Goal: Information Seeking & Learning: Learn about a topic

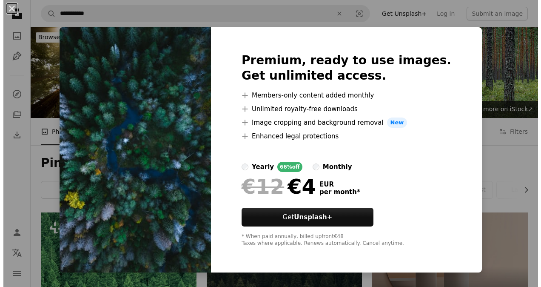
scroll to position [195, 0]
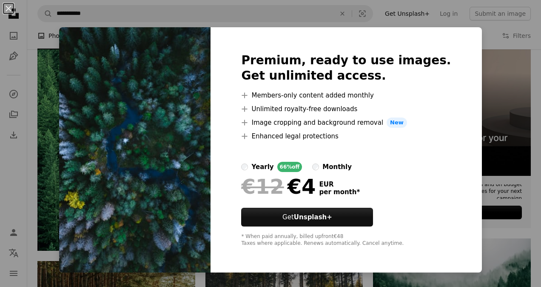
click at [493, 81] on div "An X shape Premium, ready to use images. Get unlimited access. A plus sign Memb…" at bounding box center [270, 143] width 541 height 287
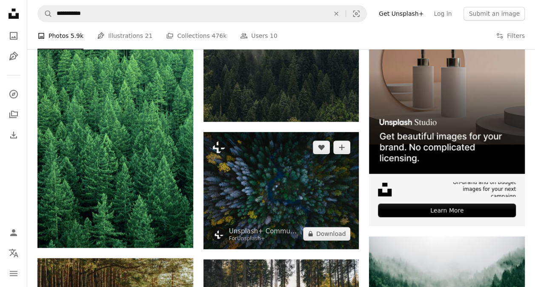
click at [270, 163] on img at bounding box center [281, 190] width 156 height 117
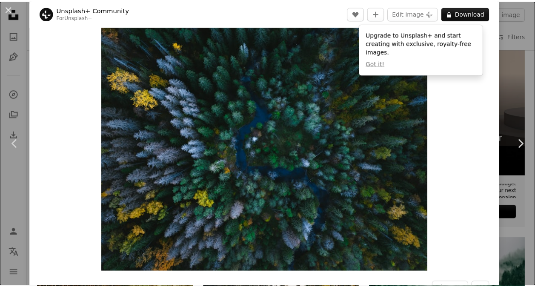
scroll to position [13, 0]
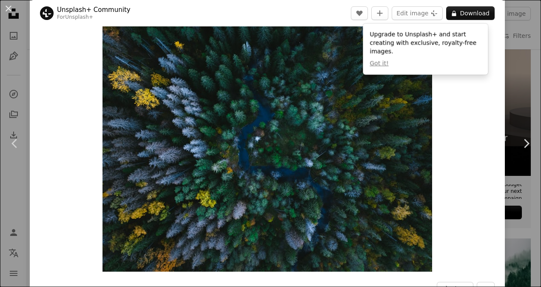
click at [471, 259] on div "Zoom in" at bounding box center [267, 147] width 475 height 255
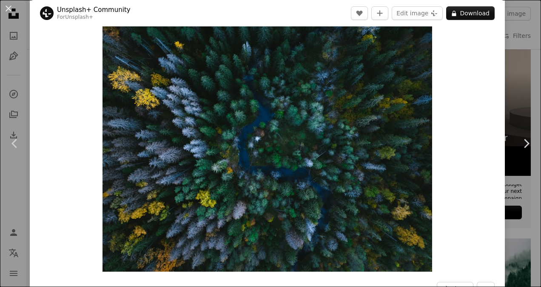
click at [511, 57] on div "An X shape Chevron left Chevron right Unsplash+ Community For Unsplash+ A heart…" at bounding box center [270, 143] width 541 height 287
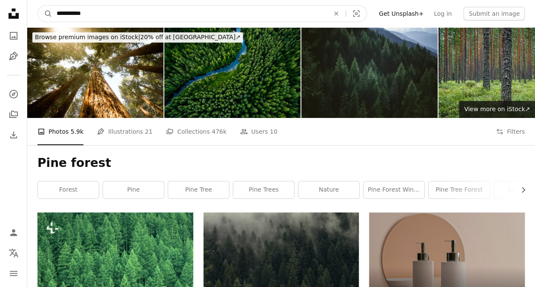
drag, startPoint x: 144, startPoint y: 11, endPoint x: 0, endPoint y: -1, distance: 145.2
type input "**********"
click at [38, 6] on button "A magnifying glass" at bounding box center [45, 14] width 14 height 16
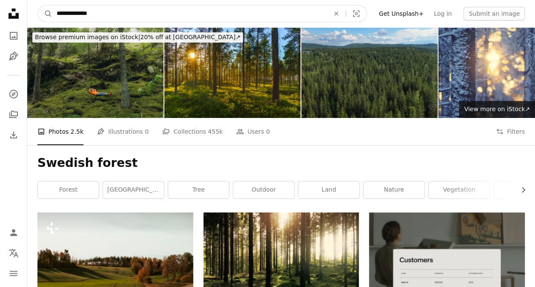
drag, startPoint x: 119, startPoint y: 15, endPoint x: 16, endPoint y: 11, distance: 103.1
type input "****"
click at [38, 6] on button "A magnifying glass" at bounding box center [45, 14] width 14 height 16
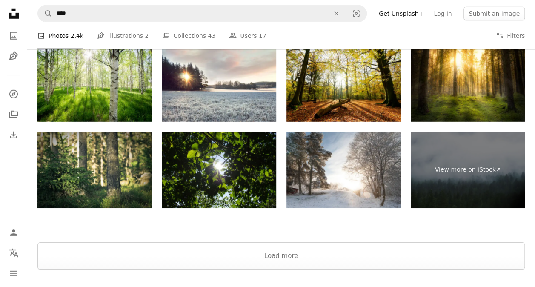
scroll to position [1248, 0]
